Goal: Find specific page/section: Find specific page/section

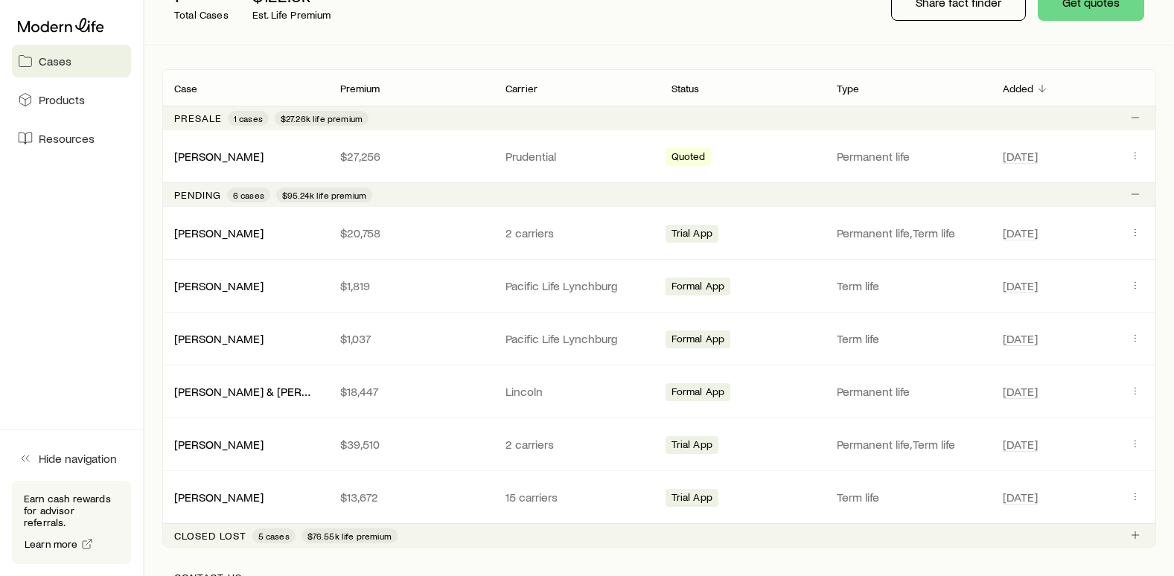
scroll to position [223, 0]
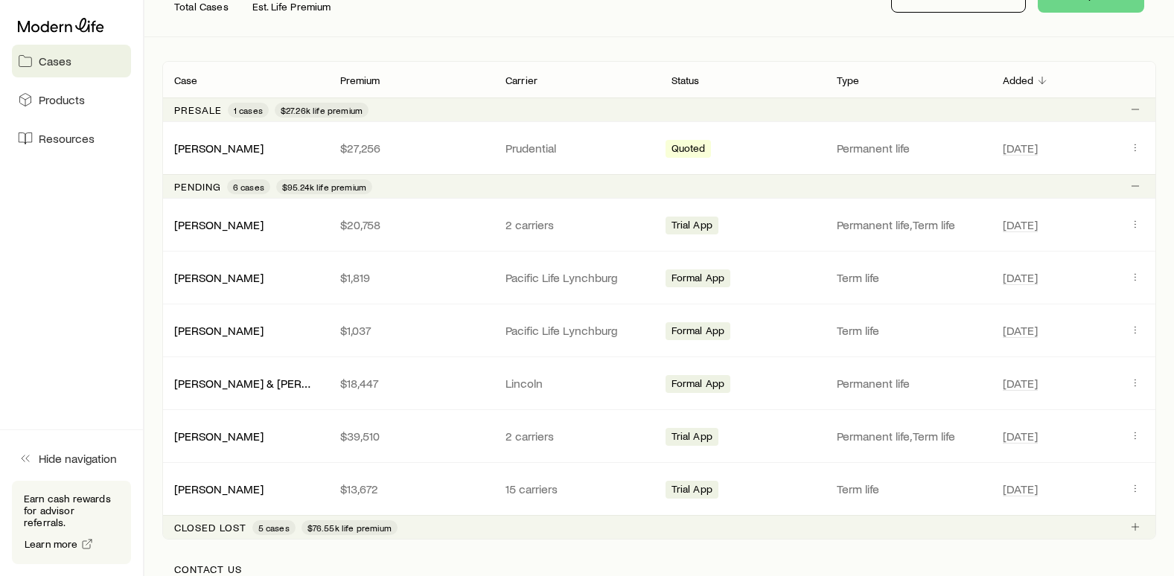
click at [217, 441] on link "[PERSON_NAME]" at bounding box center [218, 436] width 89 height 14
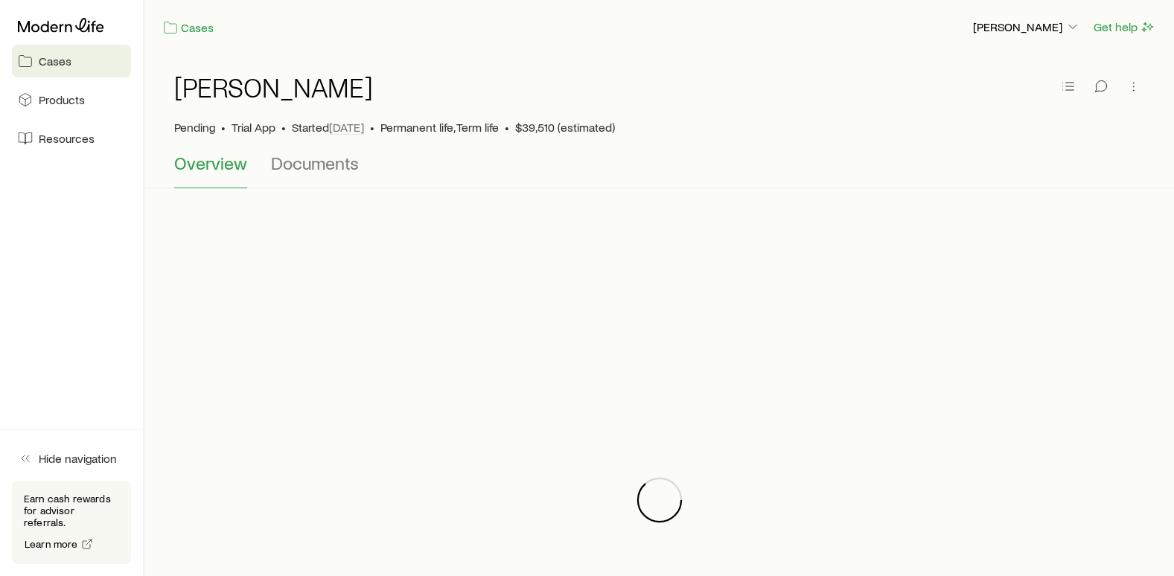
click at [323, 168] on span "Documents" at bounding box center [315, 163] width 88 height 21
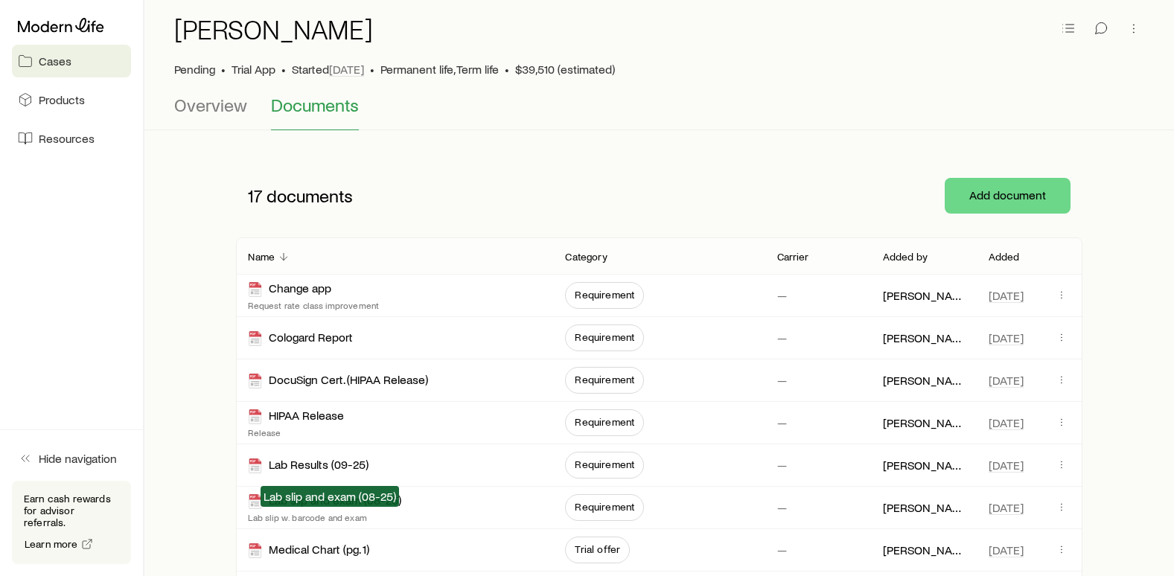
scroll to position [74, 0]
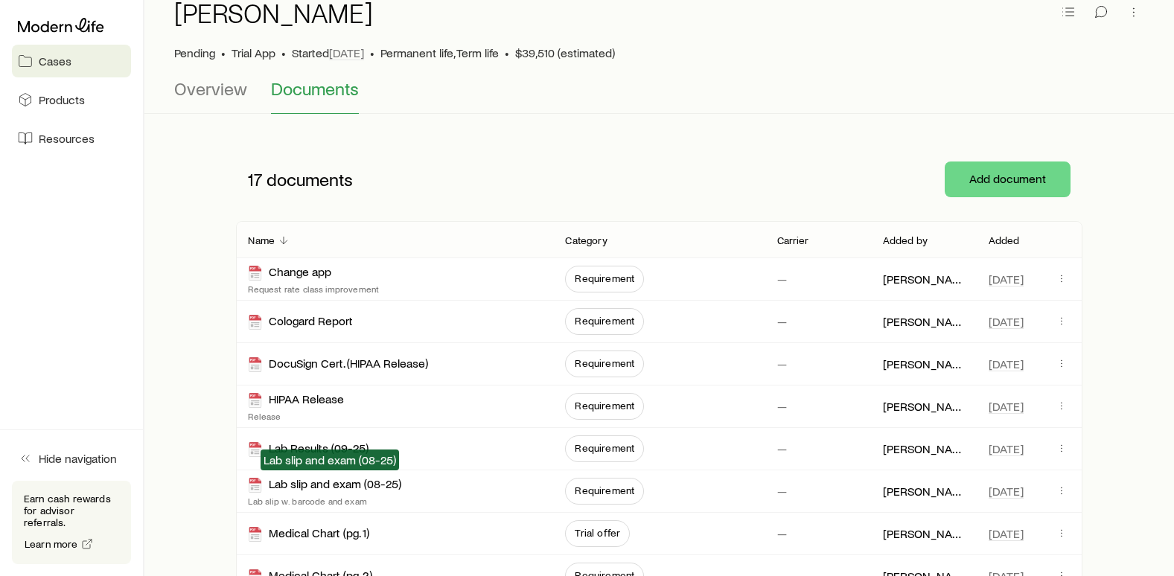
click at [324, 489] on div "Lab slip and exam (08-25)" at bounding box center [324, 485] width 153 height 17
